Goal: Information Seeking & Learning: Learn about a topic

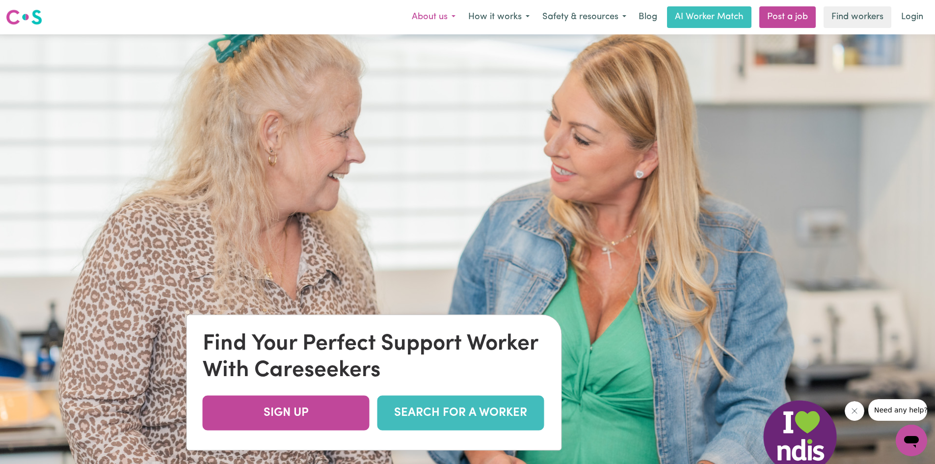
click at [421, 18] on button "About us" at bounding box center [433, 17] width 56 height 21
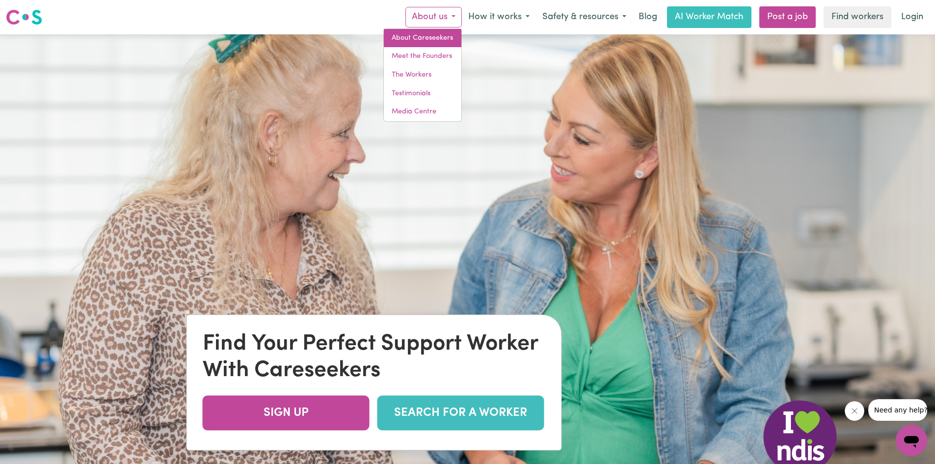
click at [427, 41] on link "About Careseekers" at bounding box center [423, 38] width 78 height 19
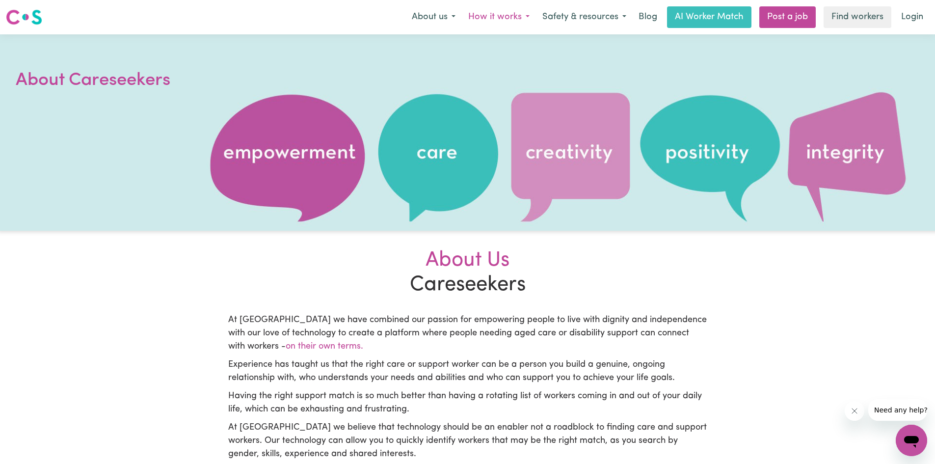
click at [523, 18] on button "How it works" at bounding box center [499, 17] width 74 height 21
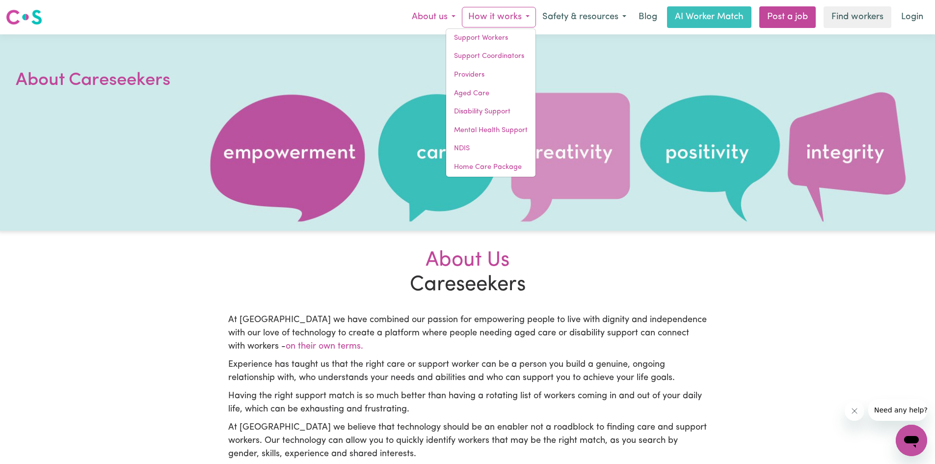
click at [452, 11] on button "About us" at bounding box center [433, 17] width 56 height 21
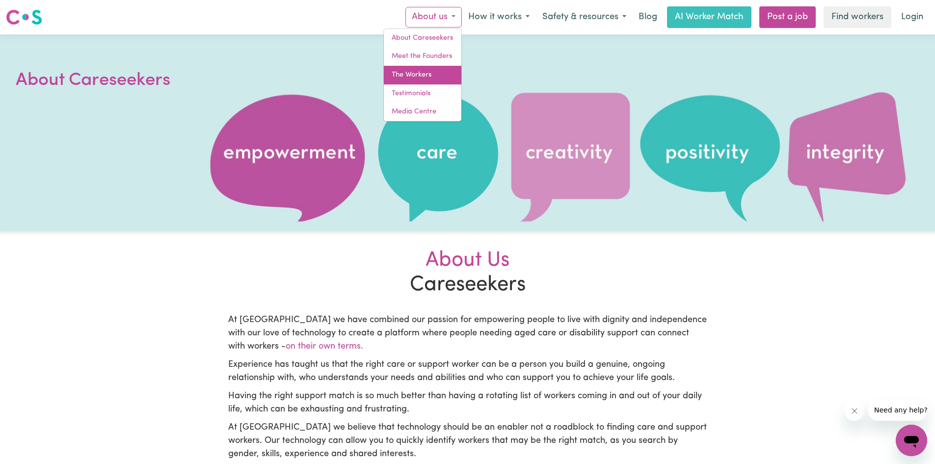
click at [441, 70] on link "The Workers" at bounding box center [423, 75] width 78 height 19
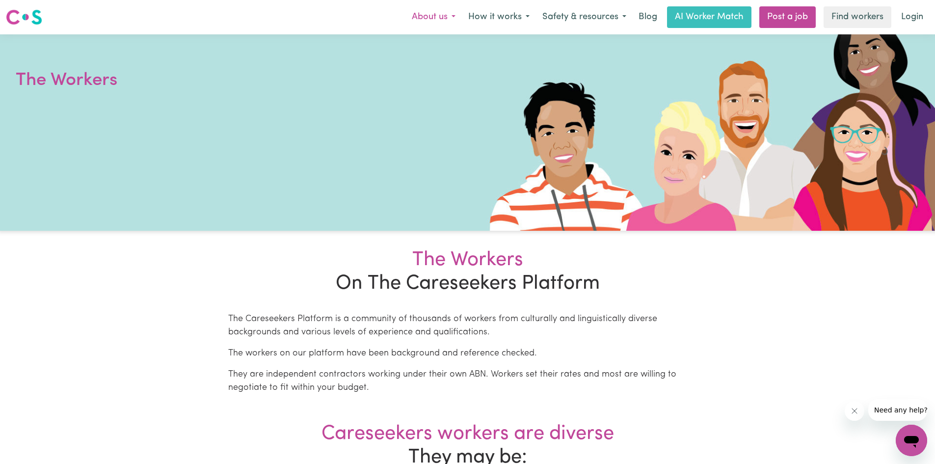
click at [437, 19] on button "About us" at bounding box center [433, 17] width 56 height 21
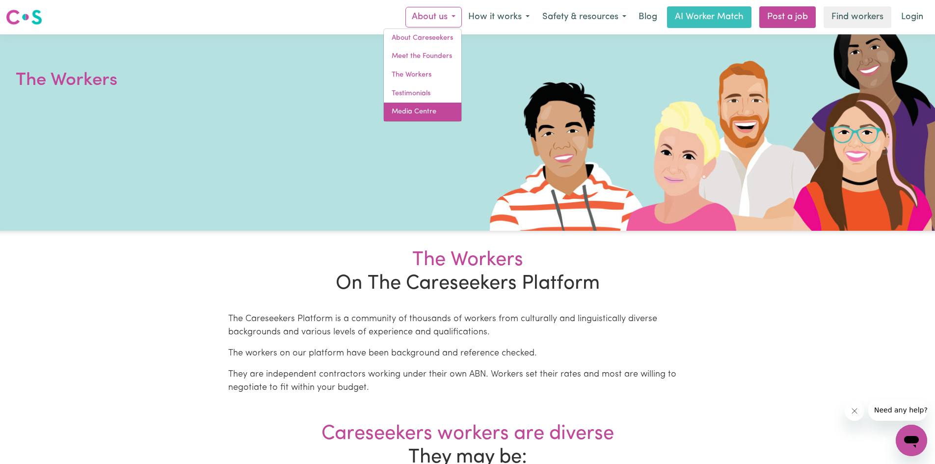
click at [423, 115] on link "Media Centre" at bounding box center [423, 112] width 78 height 19
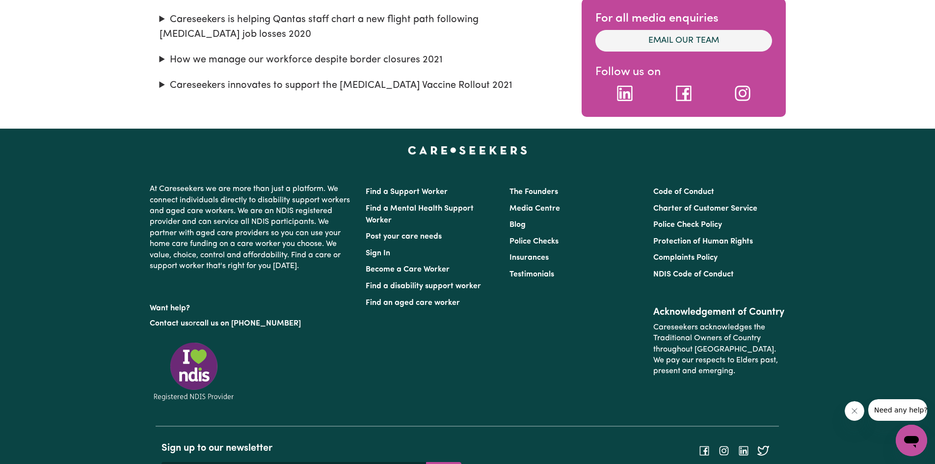
scroll to position [244, 0]
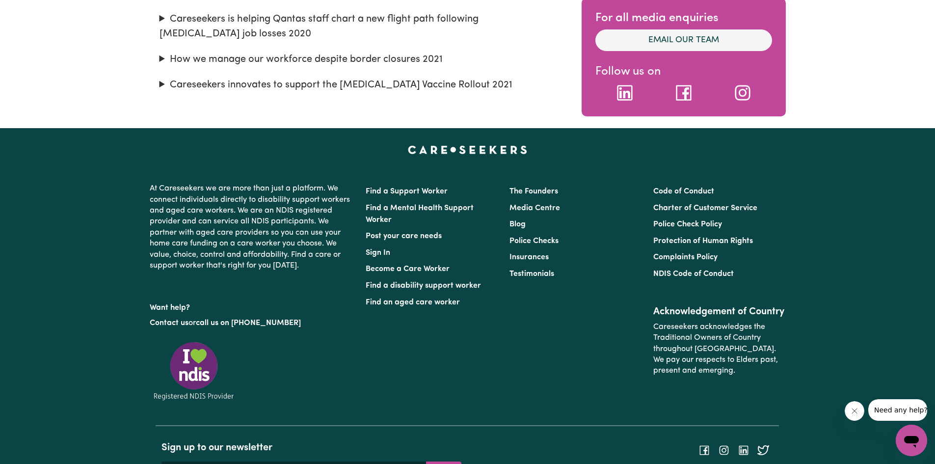
click at [269, 15] on summary "Careseekers is helping Qantas staff chart a new flight path following [MEDICAL_…" at bounding box center [359, 26] width 400 height 29
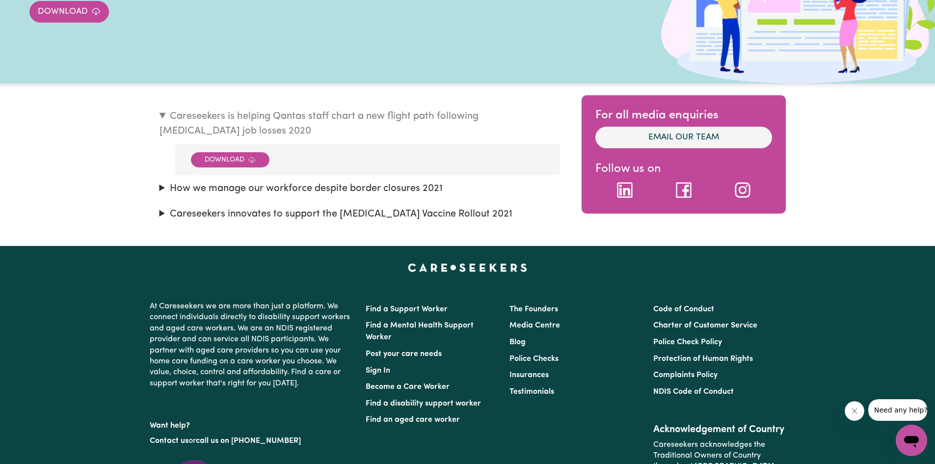
scroll to position [147, 0]
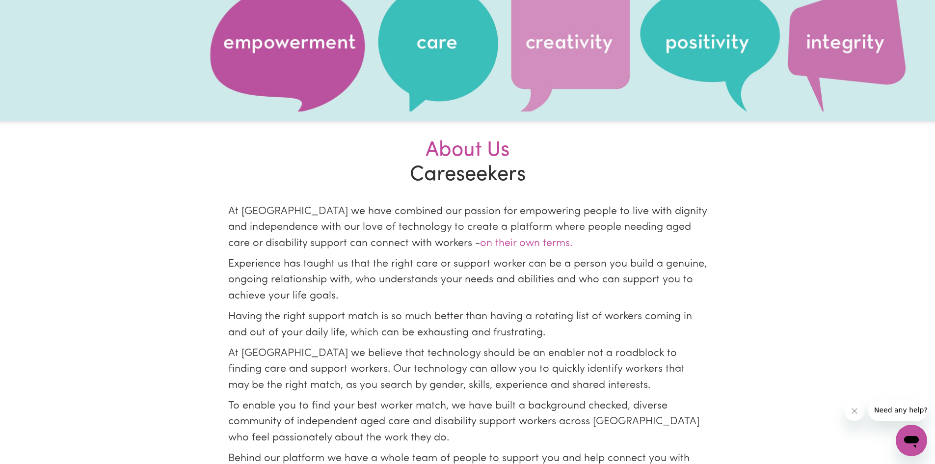
scroll to position [19, 0]
